Goal: Check status: Check status

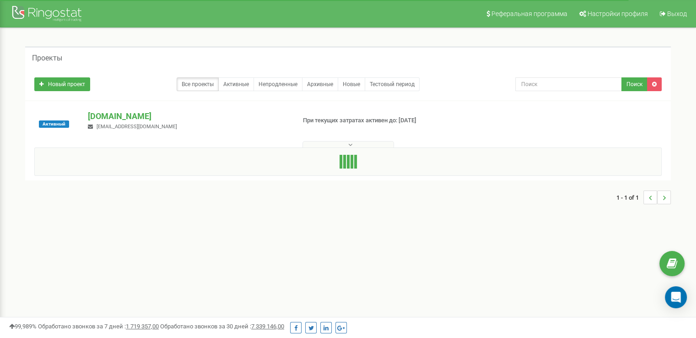
drag, startPoint x: 2, startPoint y: 28, endPoint x: 298, endPoint y: 39, distance: 296.4
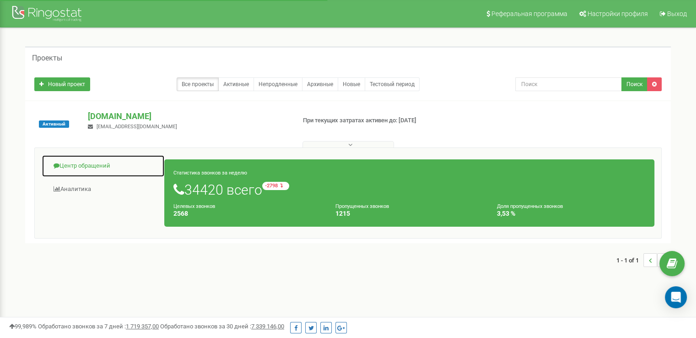
click at [100, 163] on link "Центр обращений" at bounding box center [103, 166] width 123 height 22
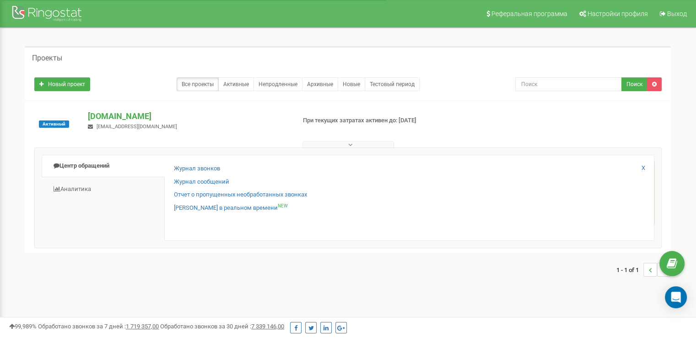
click at [229, 165] on div "Журнал звонков" at bounding box center [409, 170] width 471 height 13
click at [218, 167] on link "Журнал звонков" at bounding box center [197, 168] width 46 height 9
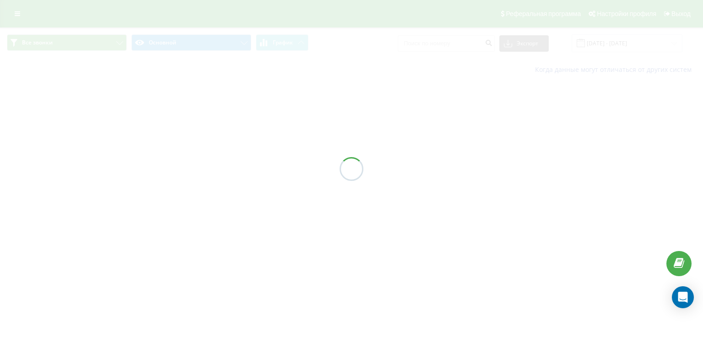
click at [635, 41] on div at bounding box center [351, 169] width 703 height 338
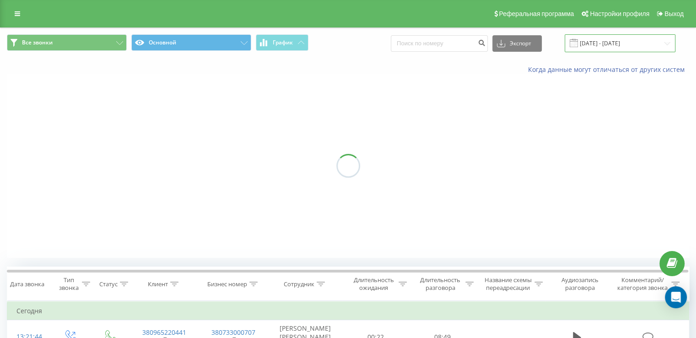
click at [641, 49] on input "[DATE] - [DATE]" at bounding box center [620, 43] width 111 height 18
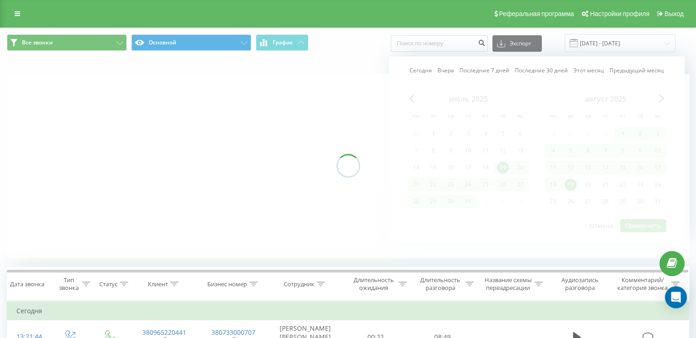
click at [570, 181] on div at bounding box center [348, 165] width 683 height 183
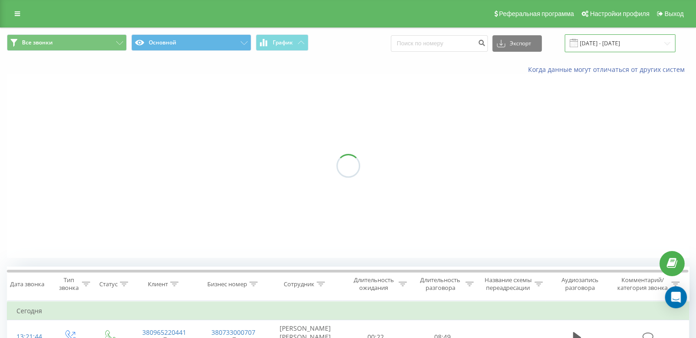
click at [604, 48] on input "[DATE] - [DATE]" at bounding box center [620, 43] width 111 height 18
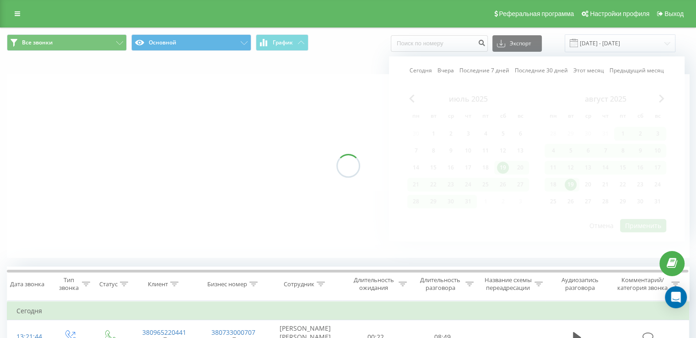
click at [567, 177] on div at bounding box center [348, 165] width 683 height 183
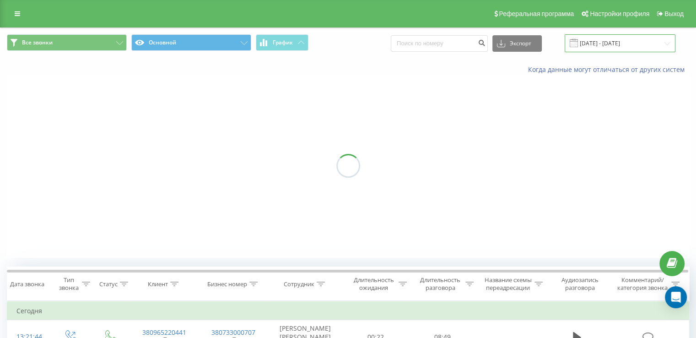
click at [610, 45] on input "[DATE] - [DATE]" at bounding box center [620, 43] width 111 height 18
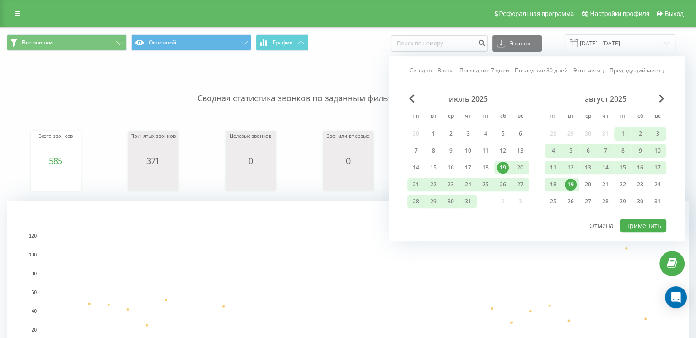
click at [572, 189] on div "19" at bounding box center [571, 185] width 12 height 12
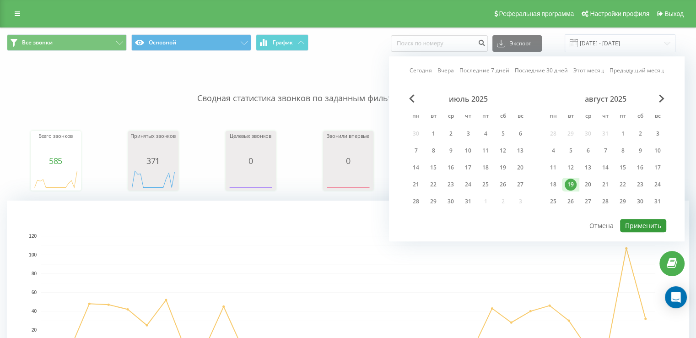
click at [626, 220] on button "Применить" at bounding box center [643, 225] width 46 height 13
type input "[DATE] - [DATE]"
